Goal: Task Accomplishment & Management: Manage account settings

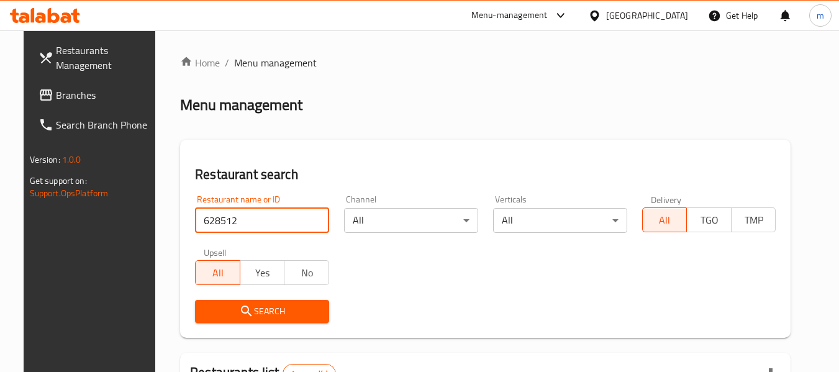
click at [674, 19] on div "[GEOGRAPHIC_DATA]" at bounding box center [647, 16] width 82 height 14
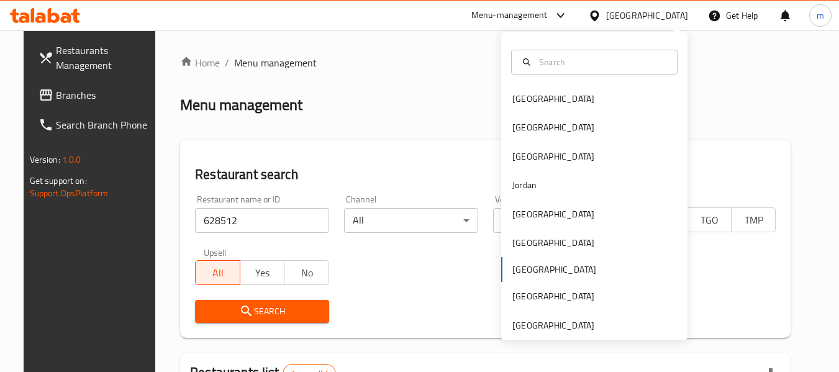
click at [546, 333] on div "[GEOGRAPHIC_DATA] [GEOGRAPHIC_DATA] [GEOGRAPHIC_DATA] [GEOGRAPHIC_DATA] [GEOGRA…" at bounding box center [594, 186] width 186 height 308
click at [538, 326] on div "[GEOGRAPHIC_DATA]" at bounding box center [553, 326] width 82 height 14
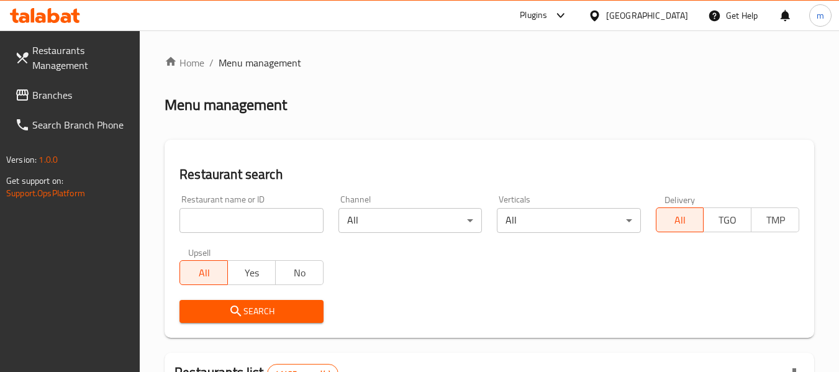
click at [61, 24] on div at bounding box center [45, 15] width 90 height 25
click at [32, 61] on span at bounding box center [23, 57] width 17 height 15
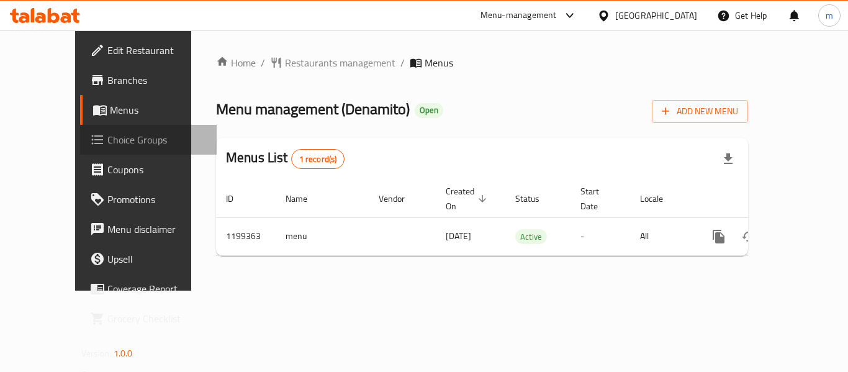
click at [107, 147] on span "Choice Groups" at bounding box center [156, 139] width 99 height 15
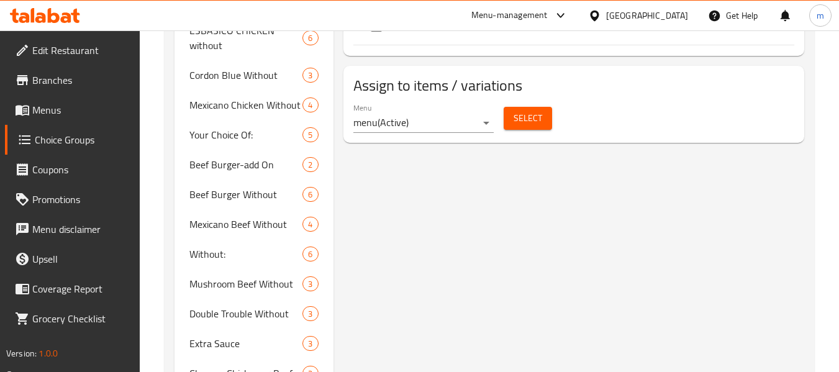
scroll to position [683, 0]
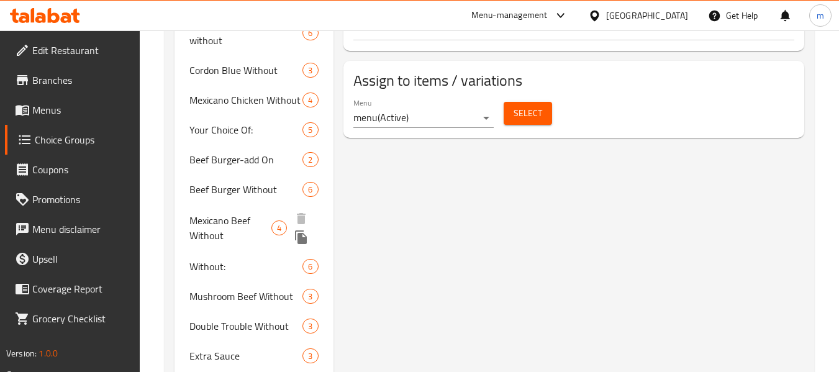
drag, startPoint x: 231, startPoint y: 202, endPoint x: 245, endPoint y: 206, distance: 14.6
click at [231, 213] on span "Mexicano Beef Without" at bounding box center [230, 228] width 82 height 30
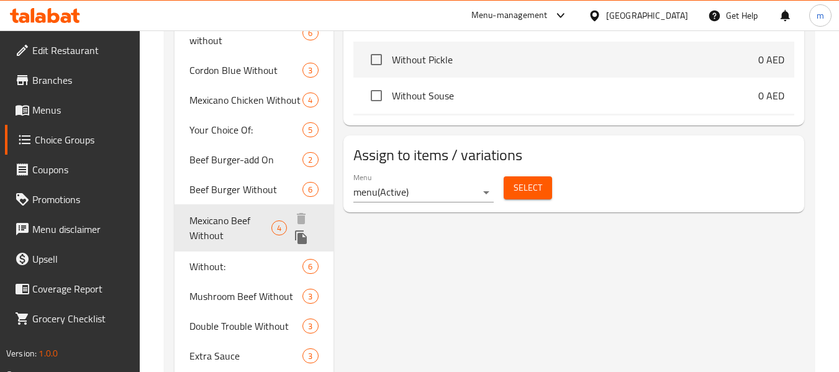
type input "Mexicano Beef Without"
type input "مكسيكانو بيف بدون"
type input "4"
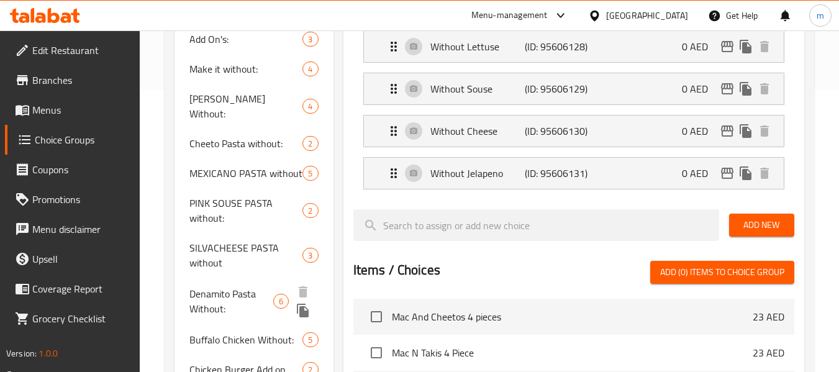
scroll to position [406, 0]
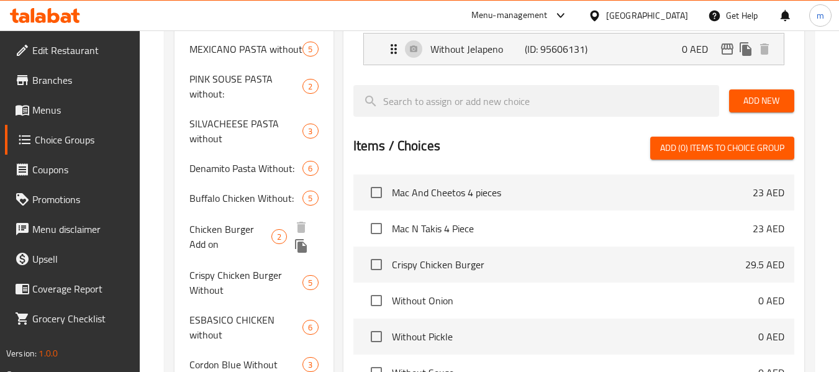
click at [238, 223] on span "Chicken Burger Add on" at bounding box center [229, 237] width 81 height 30
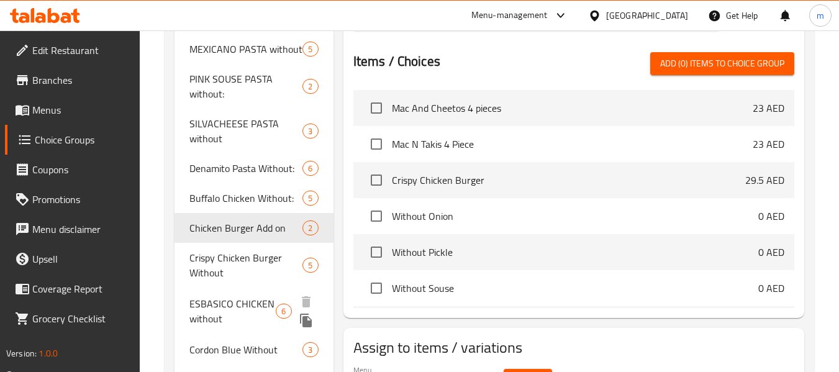
type input "Chicken Burger Add on"
type input "اضافات برجر الدجاج"
type input "2"
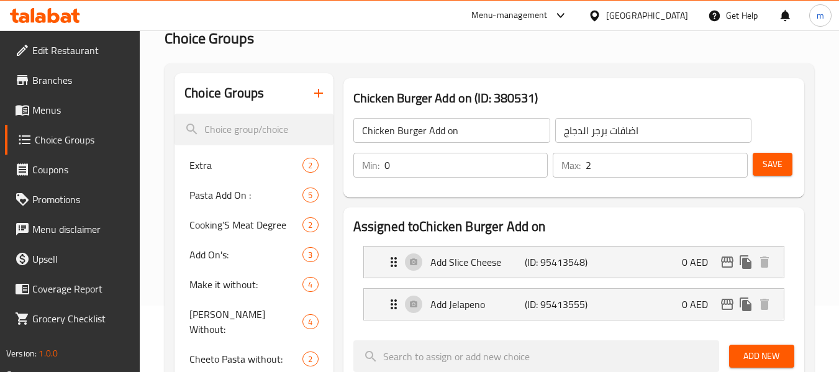
scroll to position [62, 0]
